Goal: Transaction & Acquisition: Purchase product/service

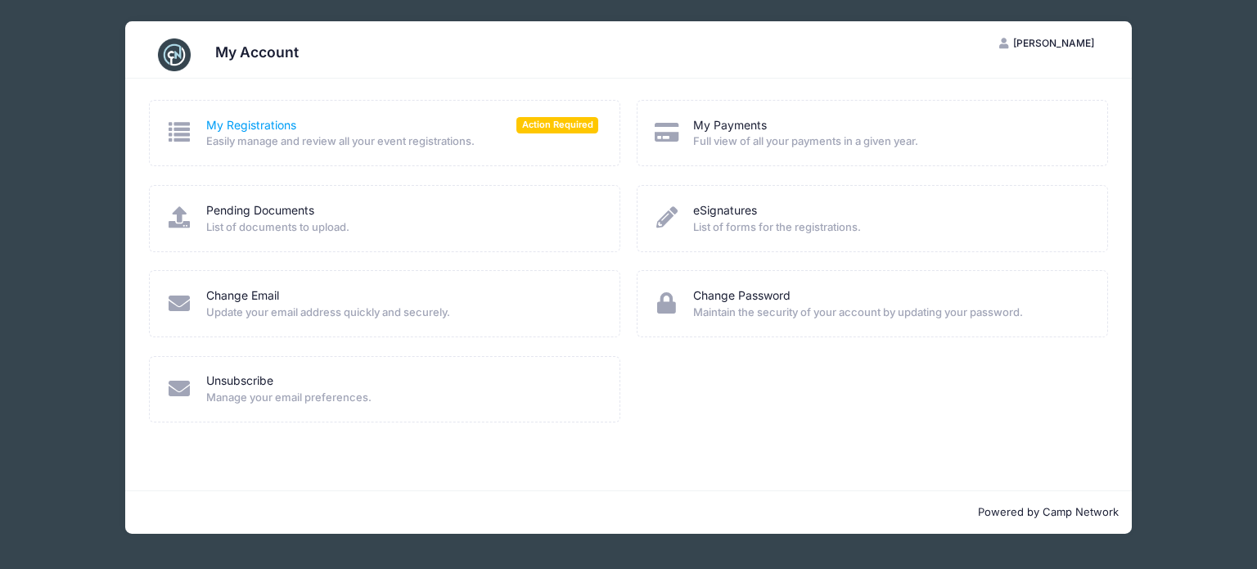
click at [279, 126] on link "My Registrations" at bounding box center [251, 125] width 90 height 17
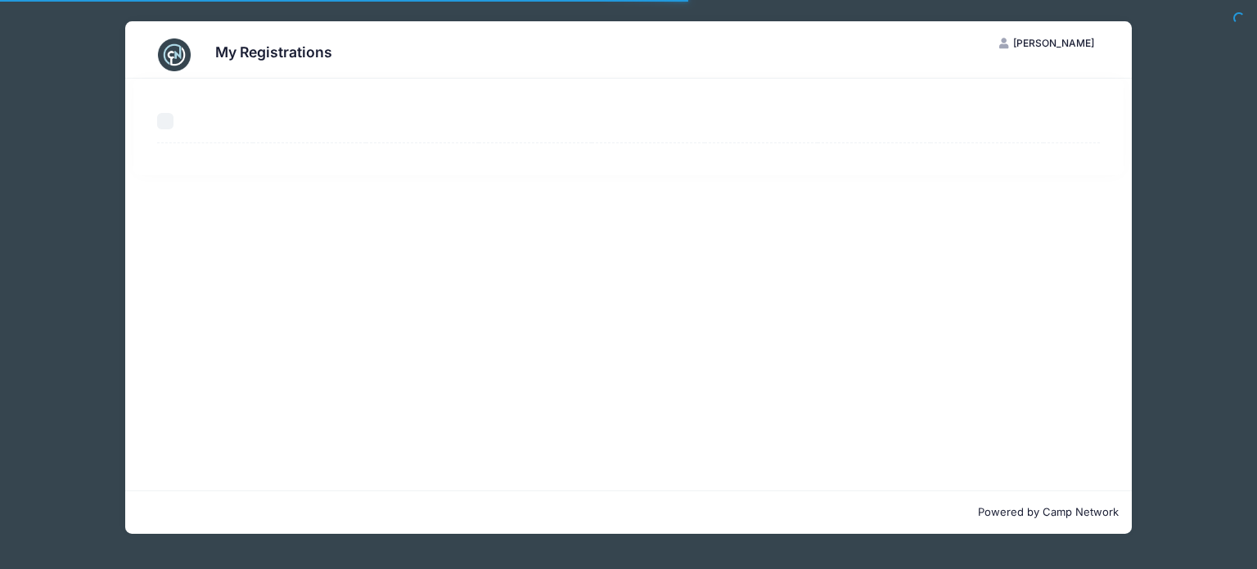
select select "50"
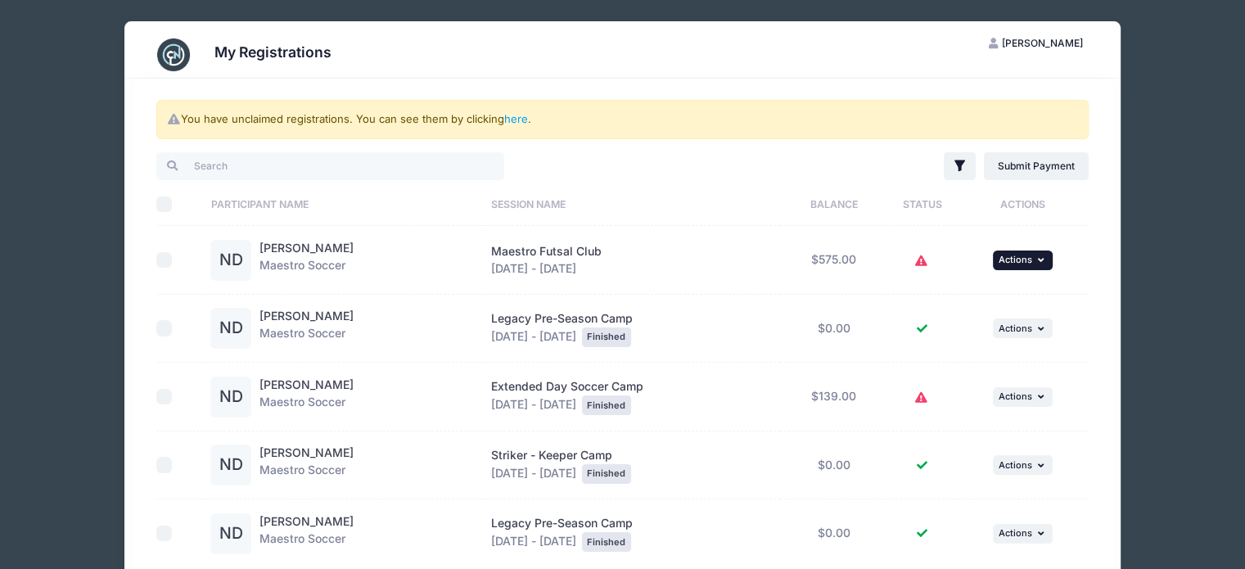
click at [1043, 259] on icon "button" at bounding box center [1042, 259] width 10 height 9
click at [963, 329] on link "Submit Payment" at bounding box center [973, 326] width 148 height 31
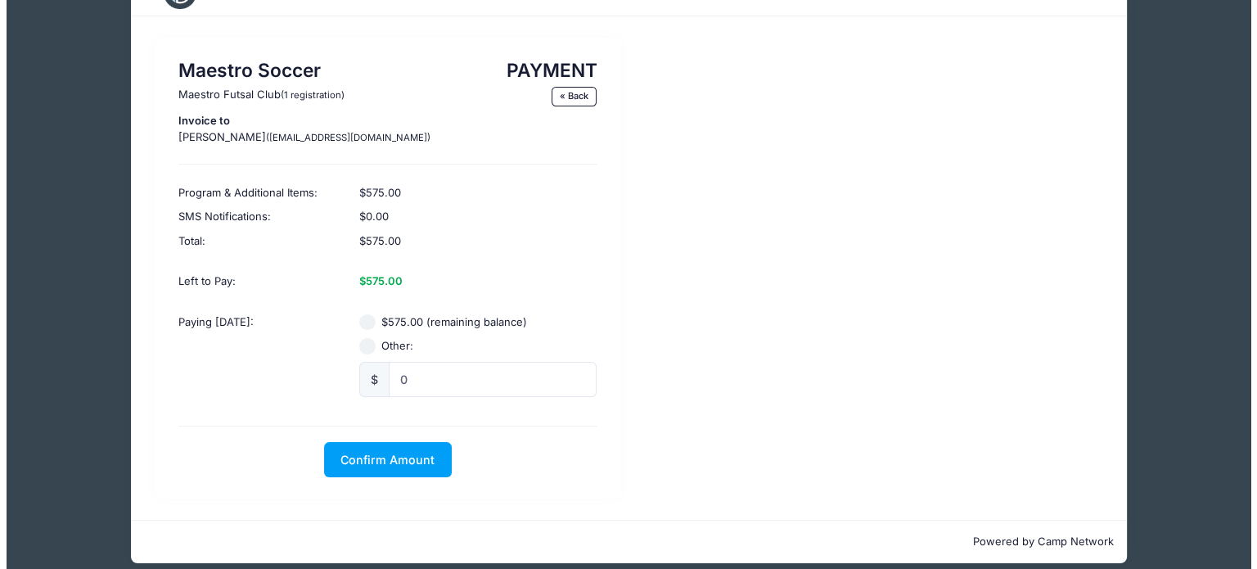
scroll to position [77, 0]
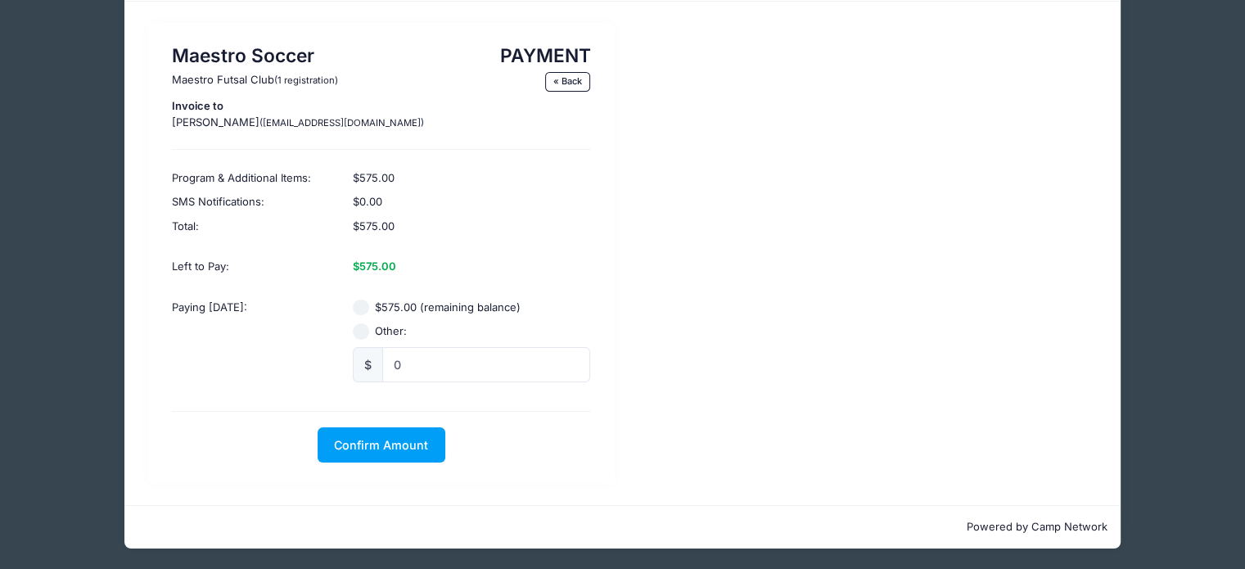
click at [365, 311] on input "$575.00 (remaining balance)" at bounding box center [361, 308] width 16 height 16
radio input "true"
click at [444, 365] on input "0" at bounding box center [486, 364] width 208 height 35
click at [367, 300] on div "$575.00 (remaining balance)" at bounding box center [471, 308] width 237 height 16
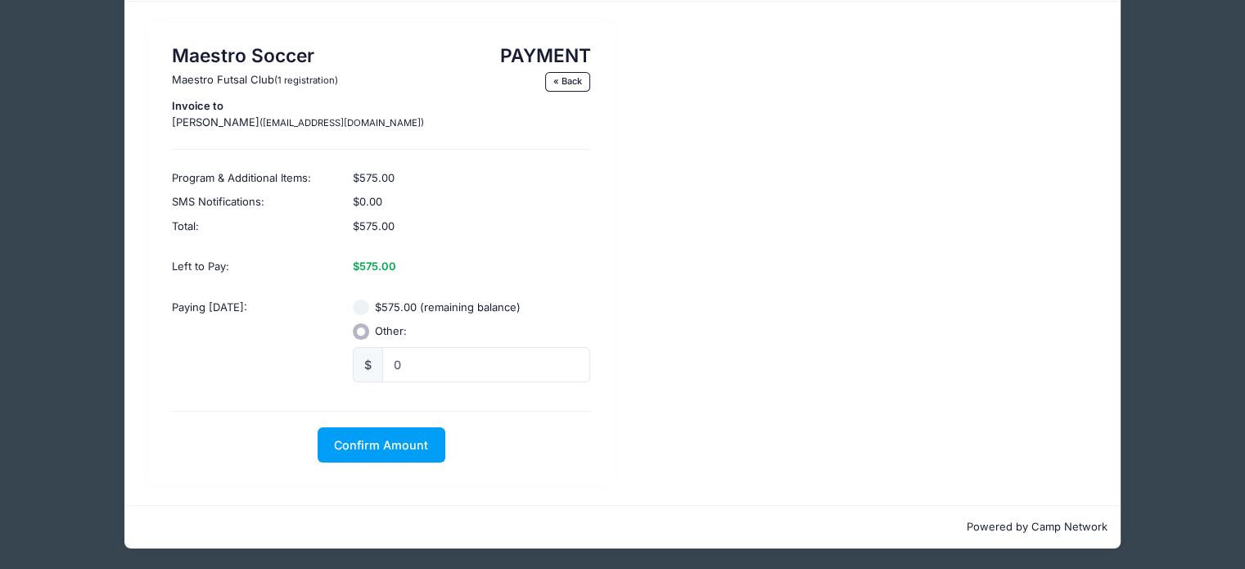
click at [366, 313] on input "$575.00 (remaining balance)" at bounding box center [361, 308] width 16 height 16
radio input "true"
click at [374, 448] on span "Confirm Amount" at bounding box center [381, 445] width 94 height 14
click at [373, 451] on button "Pay with Card" at bounding box center [381, 444] width 112 height 35
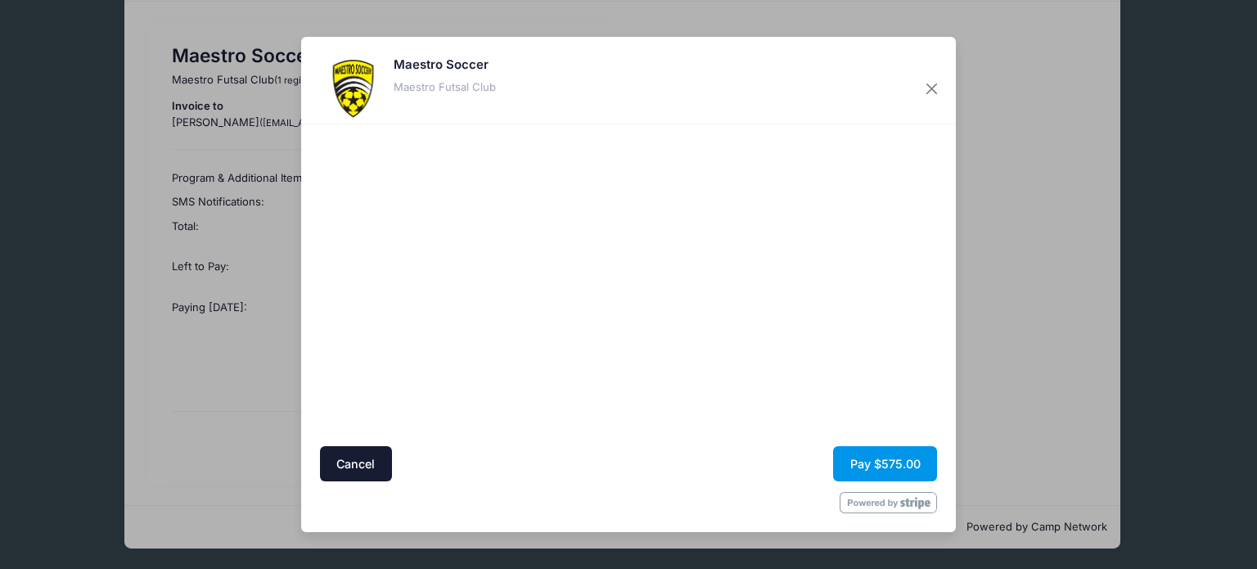
click at [867, 458] on button "Pay $575.00" at bounding box center [885, 463] width 104 height 35
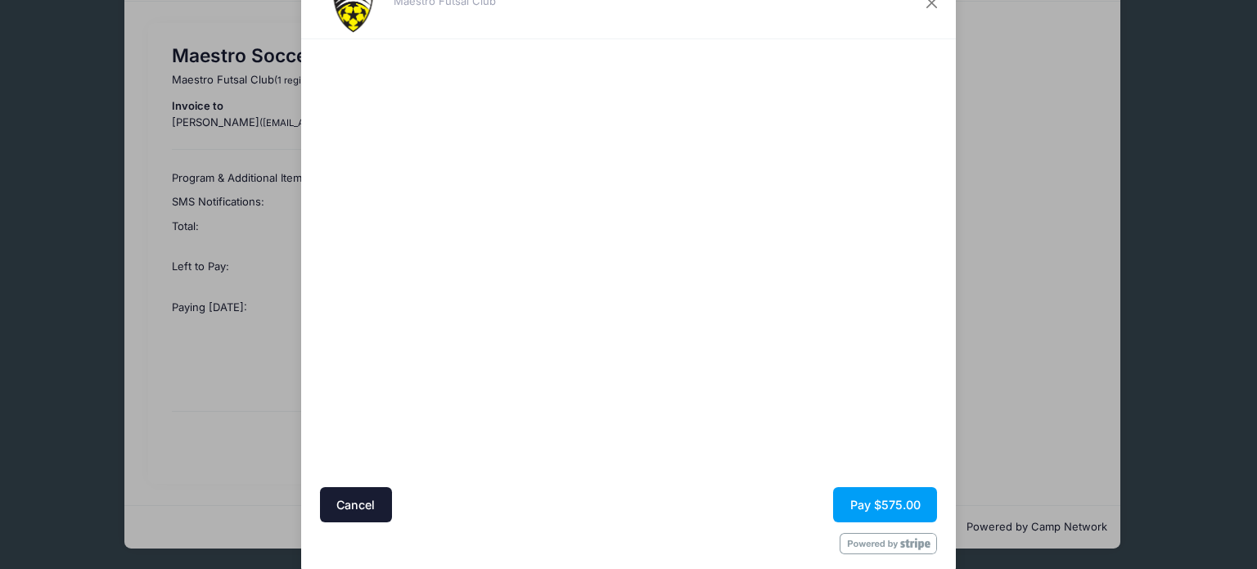
scroll to position [88, 0]
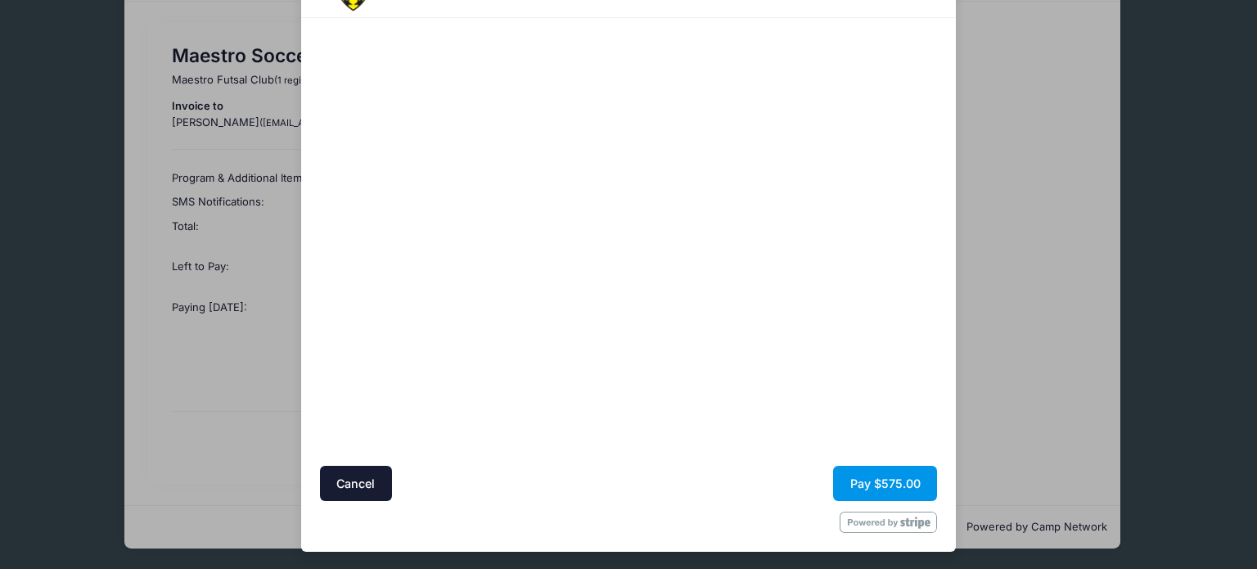
click at [874, 488] on button "Pay $575.00" at bounding box center [885, 483] width 104 height 35
